Goal: Task Accomplishment & Management: Understand process/instructions

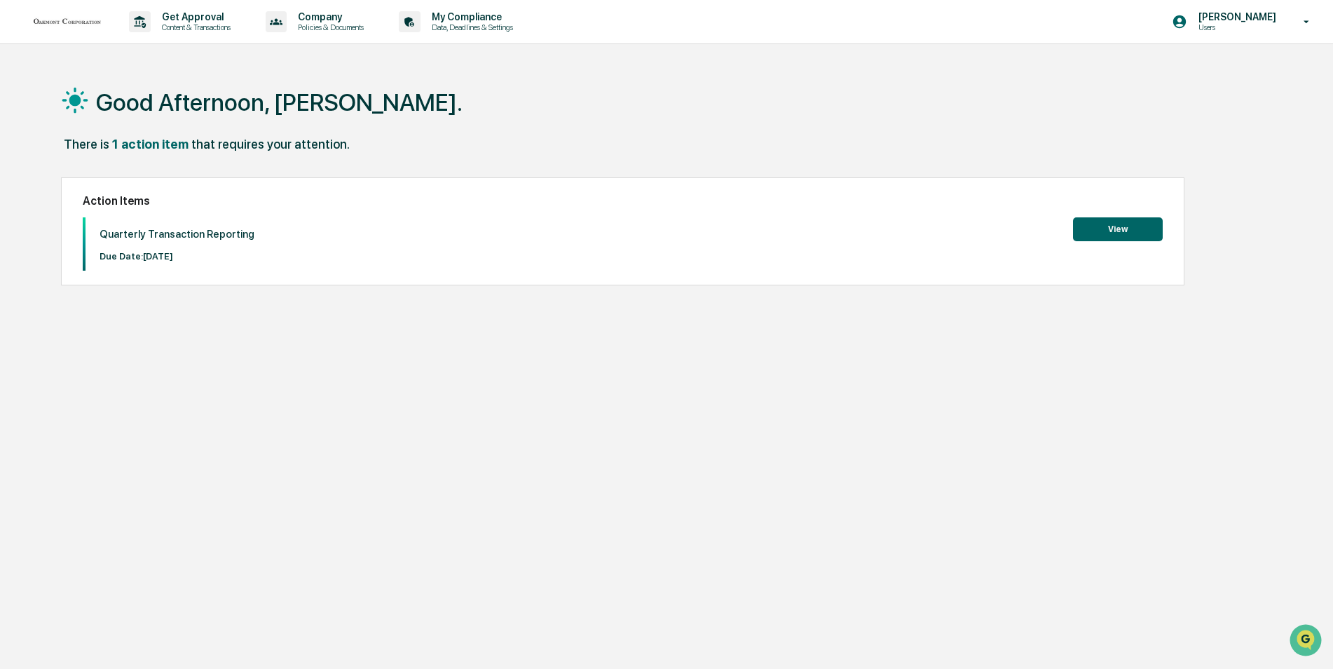
click at [1119, 219] on button "View" at bounding box center [1118, 229] width 90 height 24
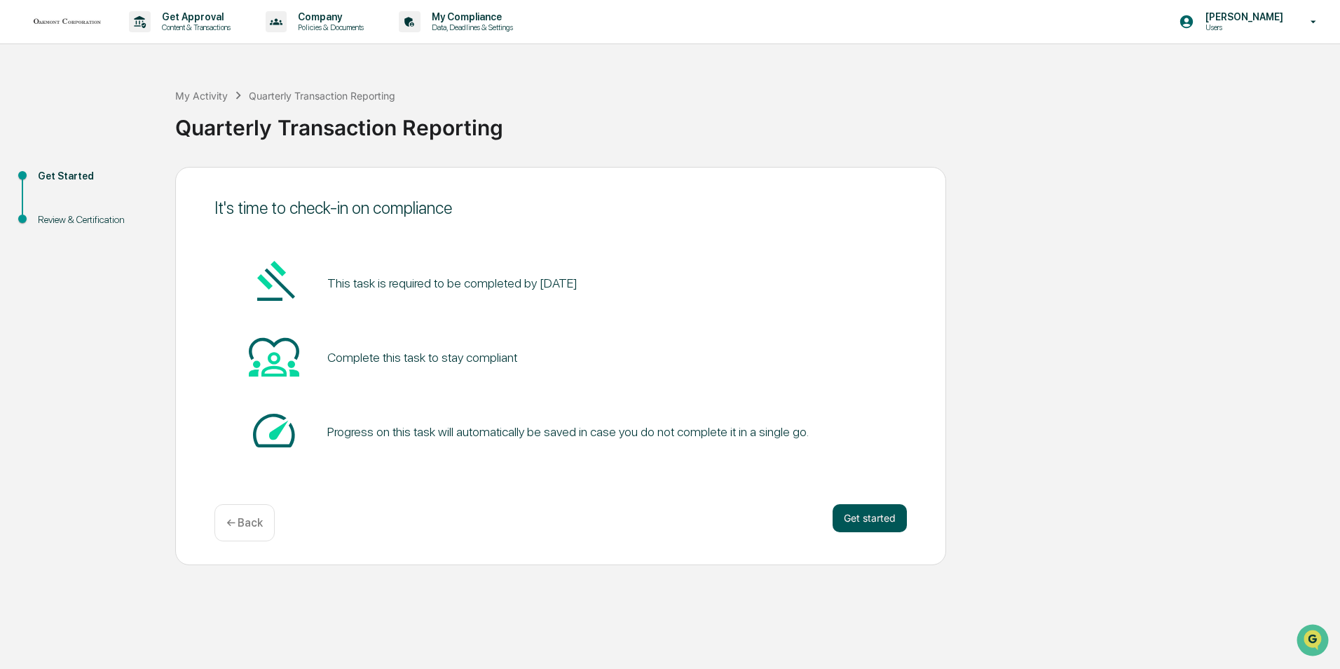
click at [853, 517] on button "Get started" at bounding box center [870, 518] width 74 height 28
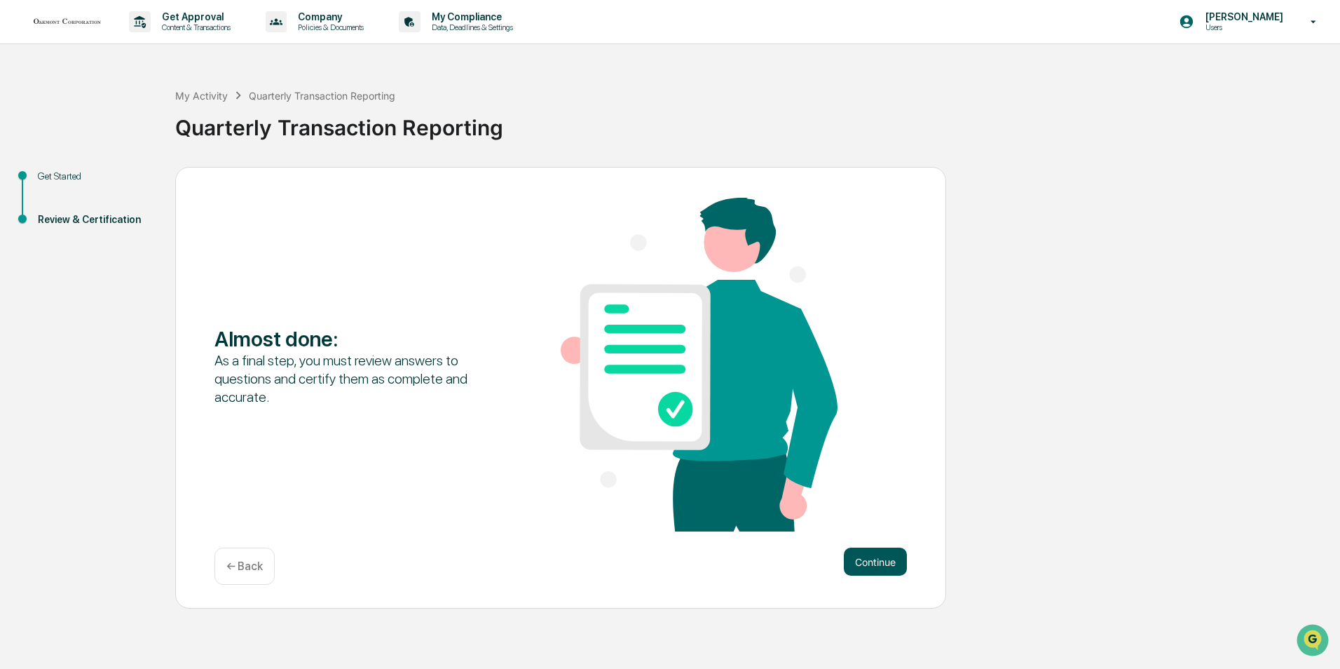
click at [875, 559] on button "Continue" at bounding box center [875, 561] width 63 height 28
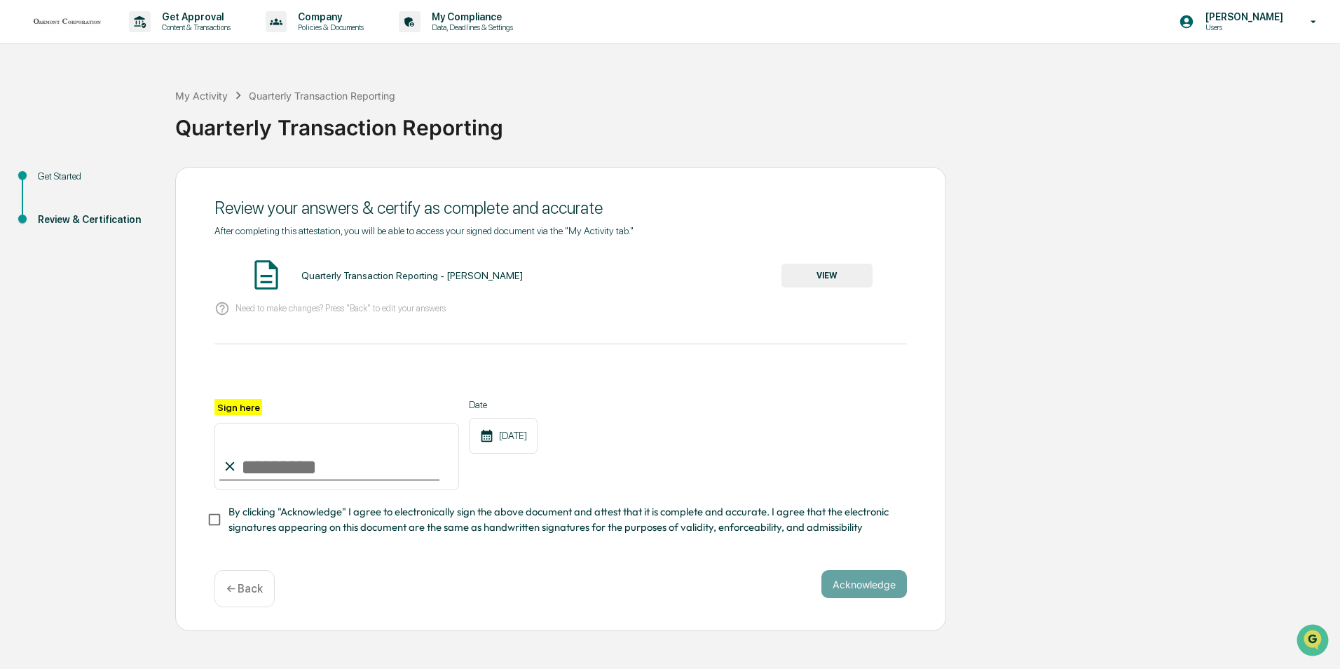
click at [837, 268] on button "VIEW" at bounding box center [827, 276] width 91 height 24
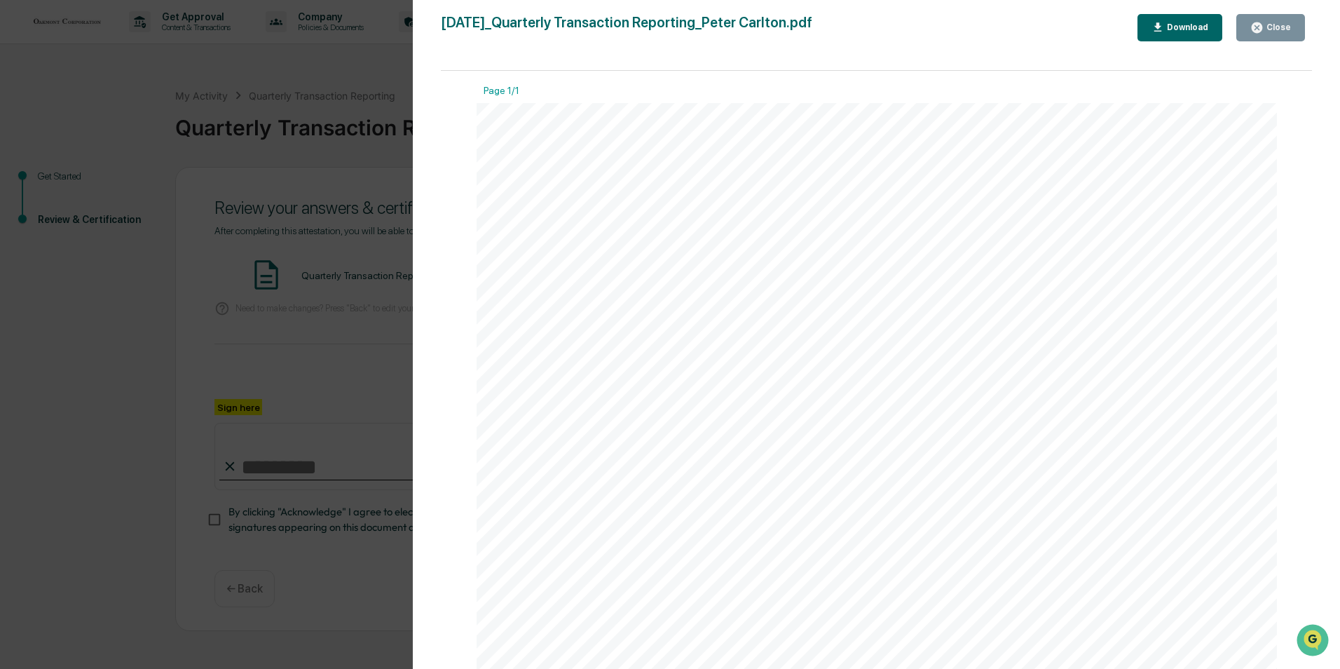
click at [1288, 28] on div "Close" at bounding box center [1277, 27] width 27 height 10
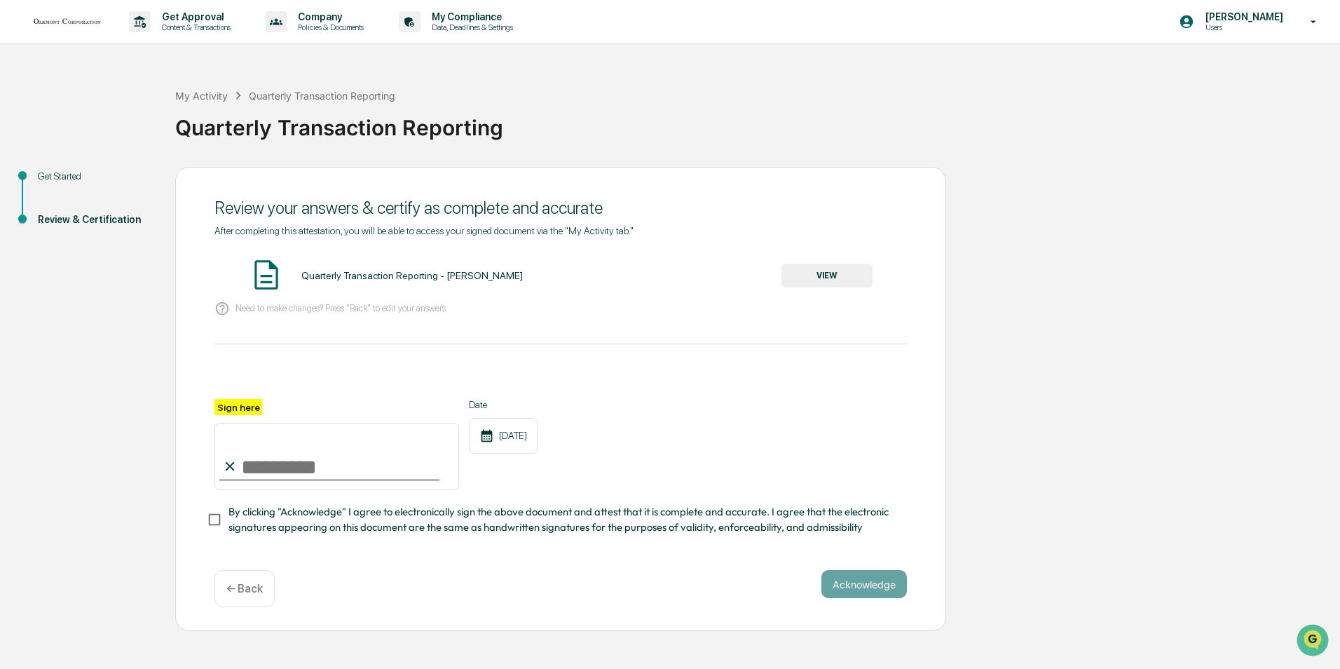
click at [54, 175] on div "Get Started" at bounding box center [95, 176] width 115 height 15
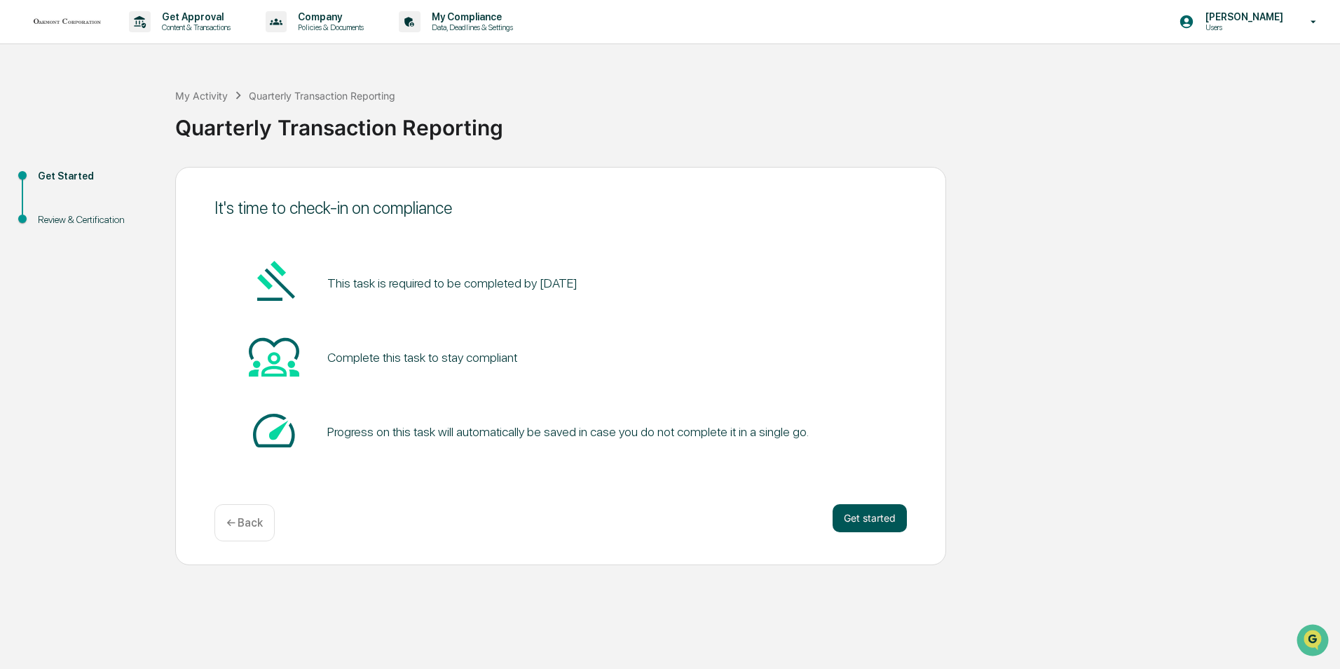
click at [865, 522] on button "Get started" at bounding box center [870, 518] width 74 height 28
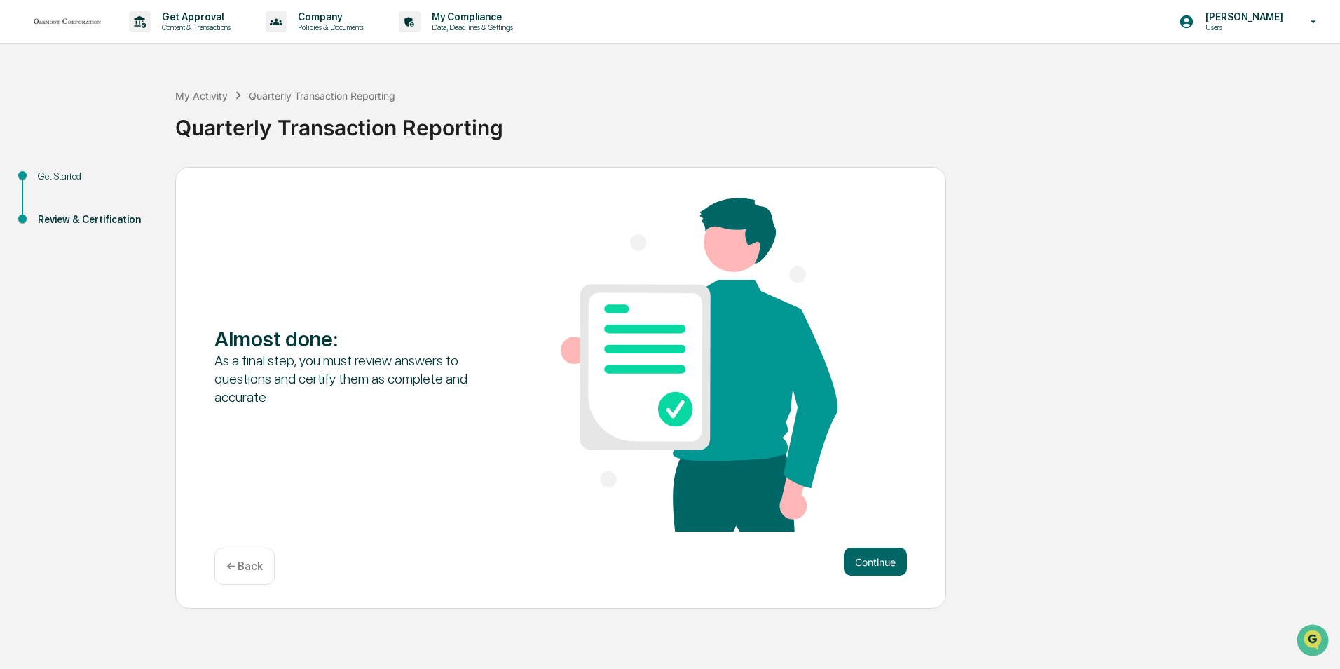
click at [67, 177] on div "Get Started" at bounding box center [95, 176] width 115 height 15
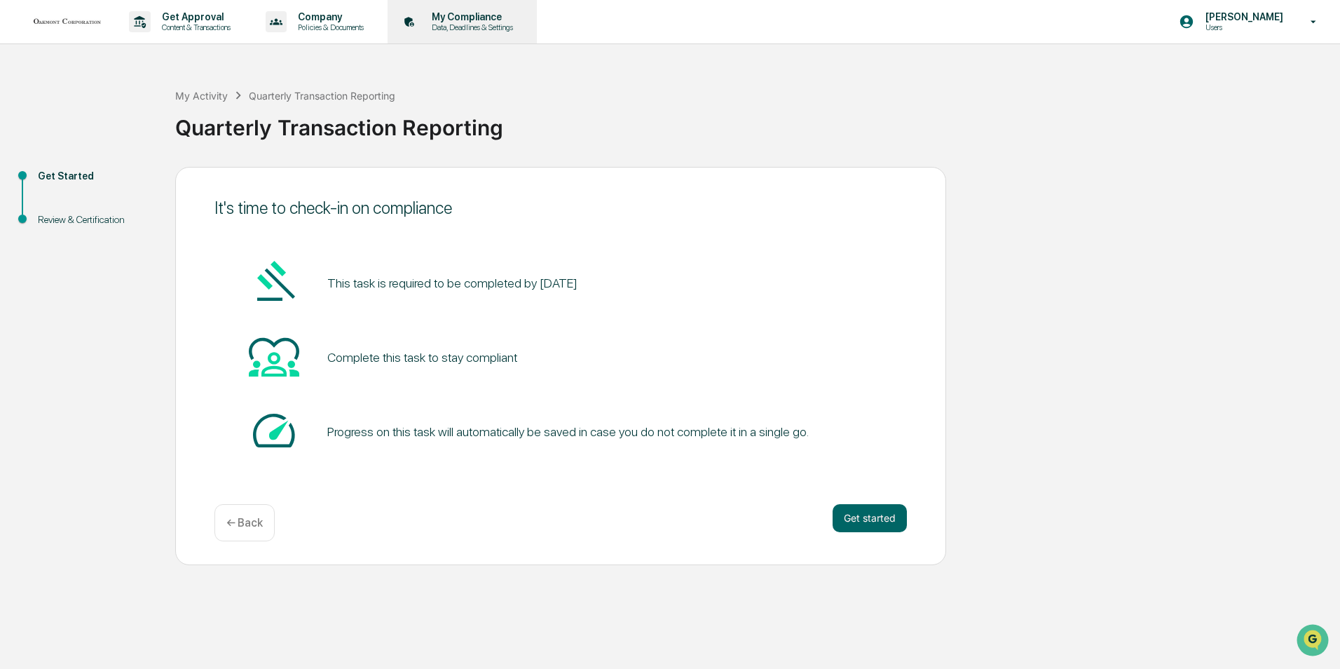
click at [482, 18] on p "My Compliance" at bounding box center [471, 16] width 100 height 11
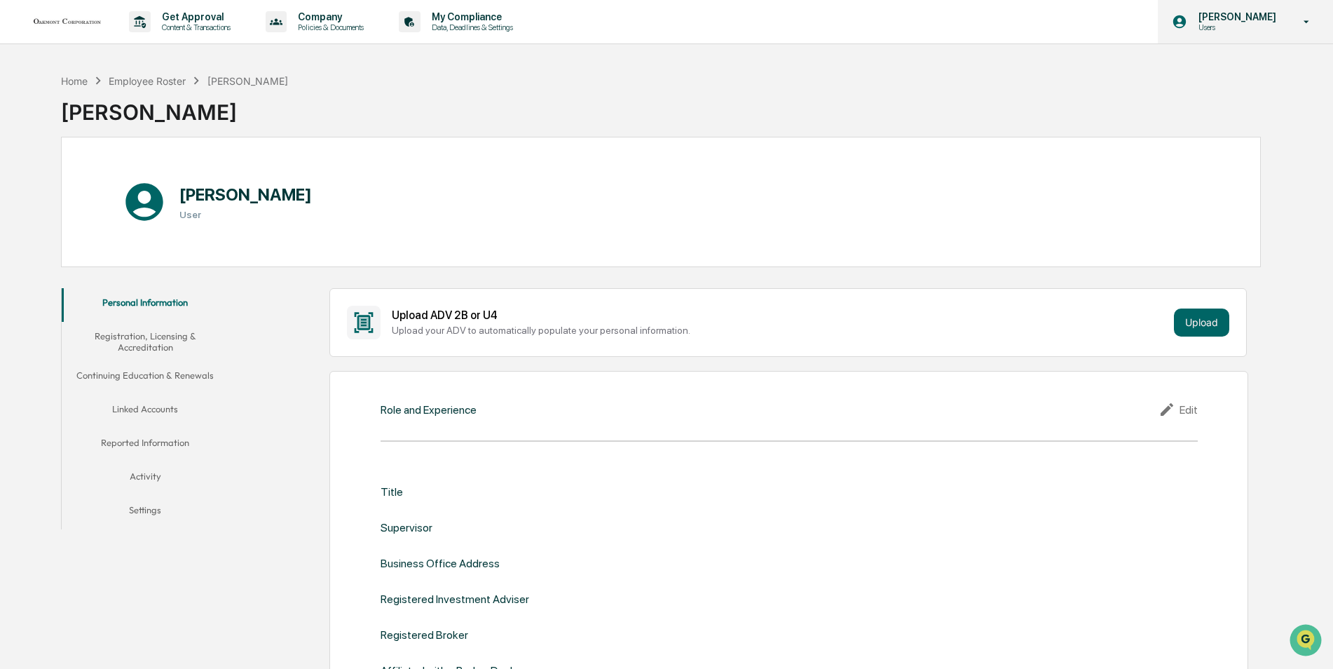
click at [1308, 22] on icon at bounding box center [1307, 21] width 6 height 3
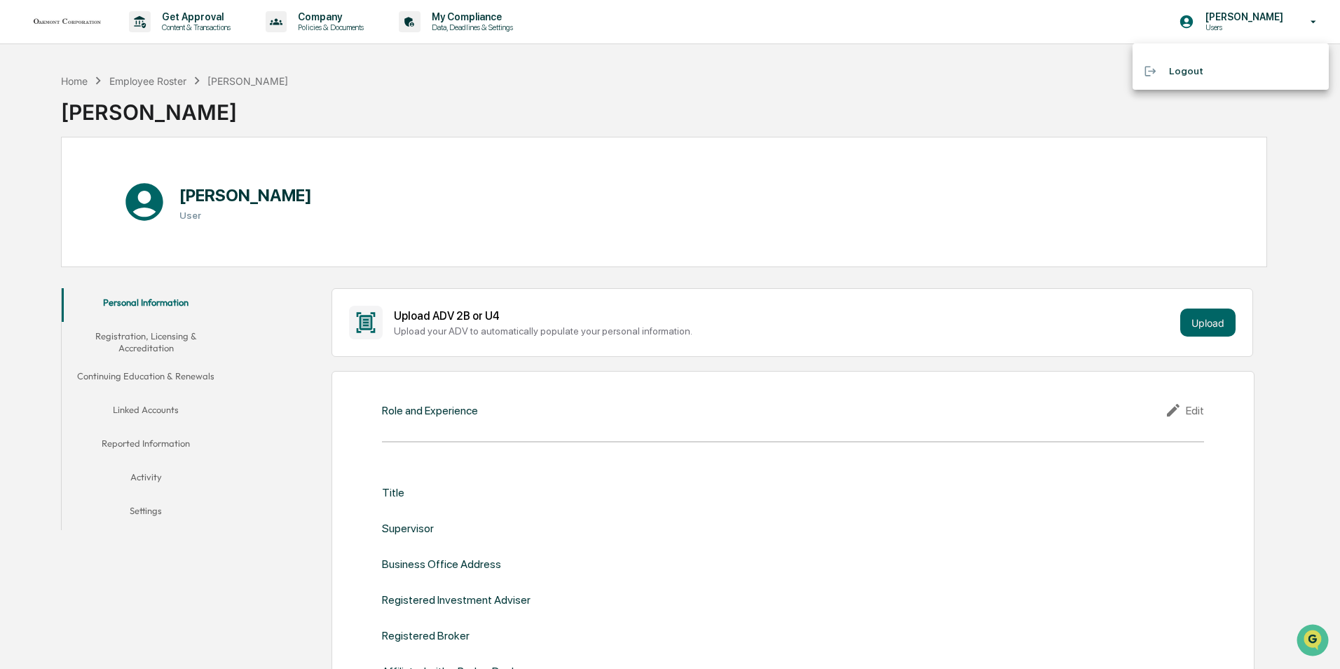
drag, startPoint x: 1175, startPoint y: 72, endPoint x: 1063, endPoint y: 125, distance: 123.9
click at [1175, 71] on li "Logout" at bounding box center [1231, 71] width 196 height 26
